Goal: Use online tool/utility

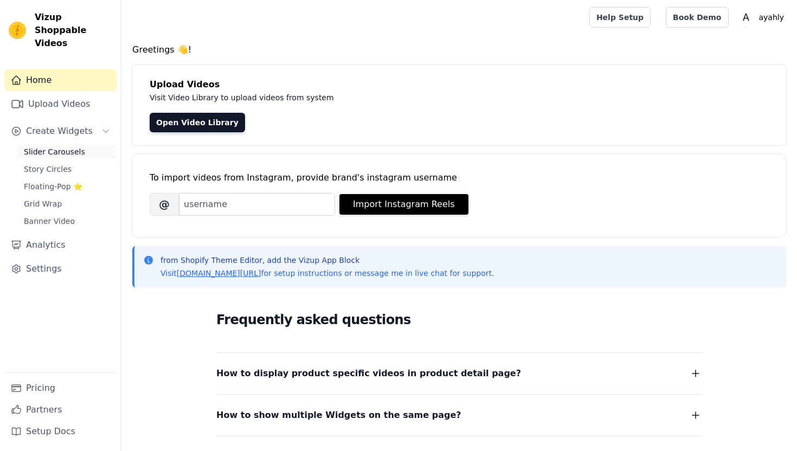
click at [39, 146] on span "Slider Carousels" at bounding box center [54, 151] width 61 height 11
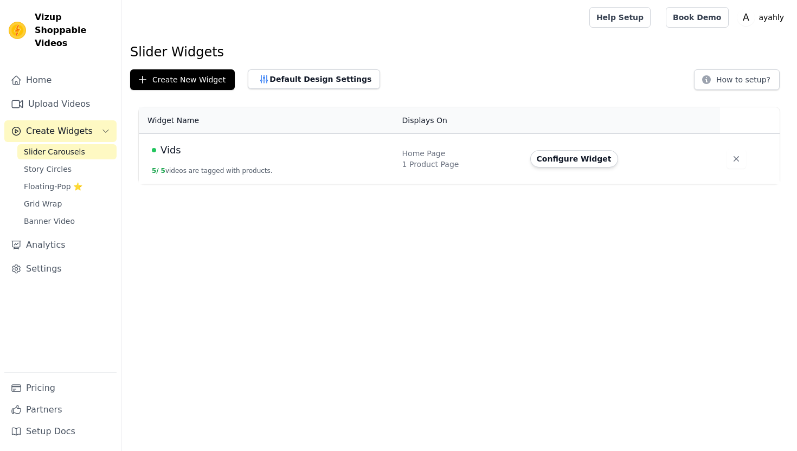
click at [196, 160] on td "Vids 5 / 5 videos are tagged with products." at bounding box center [267, 159] width 257 height 50
click at [173, 149] on span "Vids" at bounding box center [171, 150] width 21 height 15
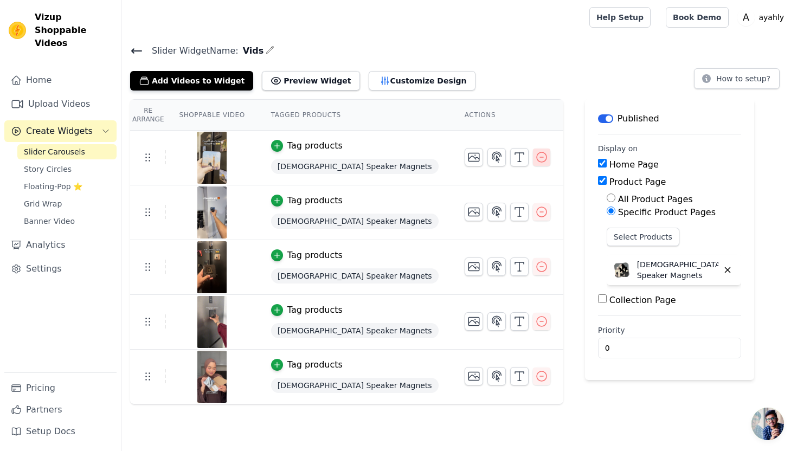
click at [533, 163] on button "button" at bounding box center [541, 157] width 17 height 17
